Goal: Transaction & Acquisition: Purchase product/service

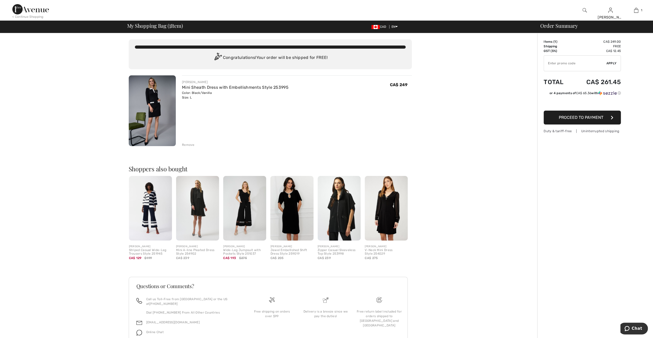
click at [585, 117] on span "Proceed to Payment" at bounding box center [581, 117] width 45 height 5
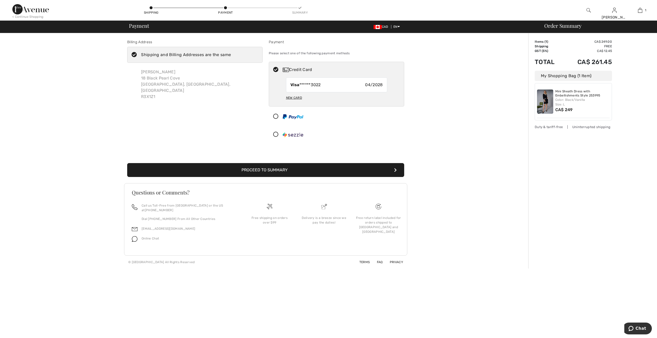
click at [341, 168] on button "Proceed to Summary" at bounding box center [265, 170] width 277 height 14
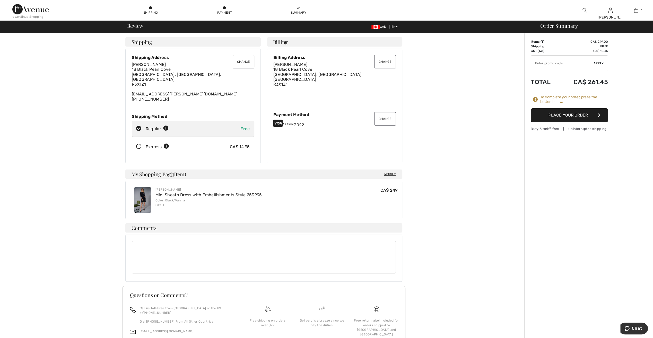
click at [591, 115] on button "Place Your Order" at bounding box center [569, 115] width 77 height 14
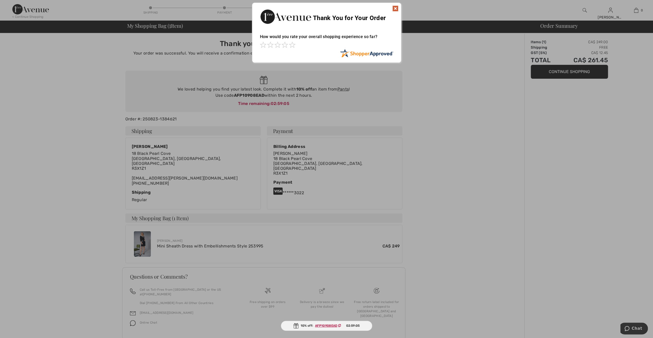
click at [394, 7] on img at bounding box center [395, 8] width 6 height 6
